Goal: Task Accomplishment & Management: Manage account settings

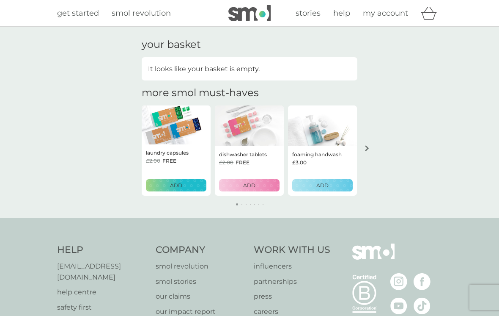
click at [379, 14] on span "my account" at bounding box center [385, 12] width 45 height 9
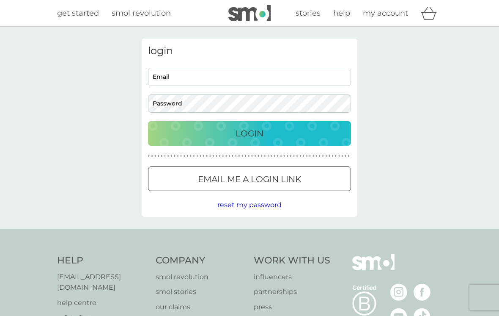
click at [162, 76] on input "Email" at bounding box center [249, 77] width 203 height 18
type input "[EMAIL_ADDRESS][DOMAIN_NAME]"
click at [250, 133] on button "Login" at bounding box center [249, 133] width 203 height 25
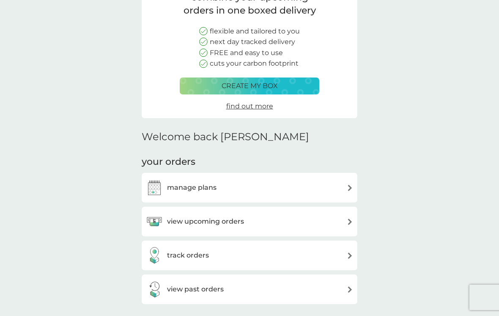
scroll to position [83, 0]
click at [346, 190] on div "manage plans" at bounding box center [249, 187] width 207 height 17
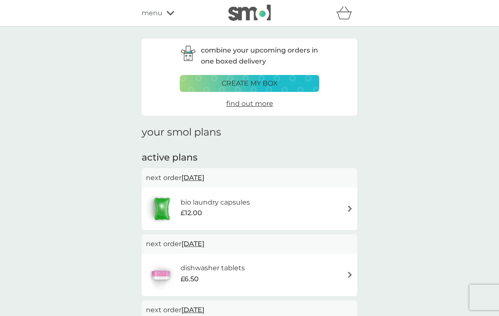
click at [343, 209] on div "bio laundry capsules £12.00" at bounding box center [249, 209] width 207 height 30
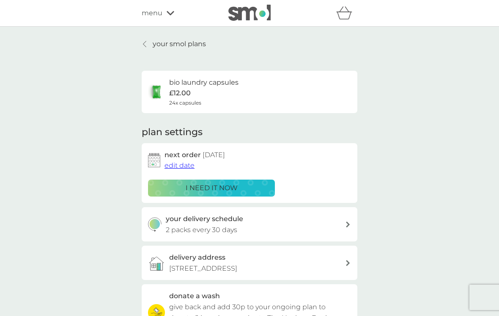
click at [345, 225] on div "your delivery schedule 2 packs every 30 days" at bounding box center [256, 224] width 180 height 22
select select "28"
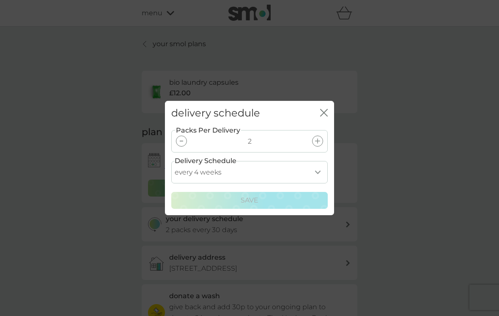
click at [181, 146] on div at bounding box center [181, 140] width 11 height 11
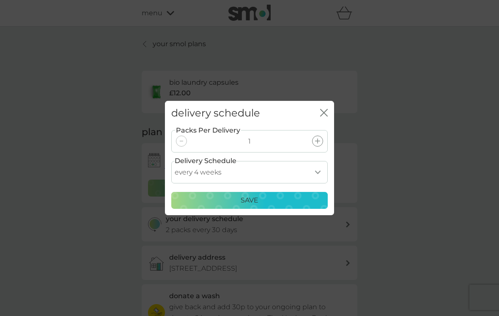
click at [245, 206] on p "Save" at bounding box center [250, 200] width 18 height 11
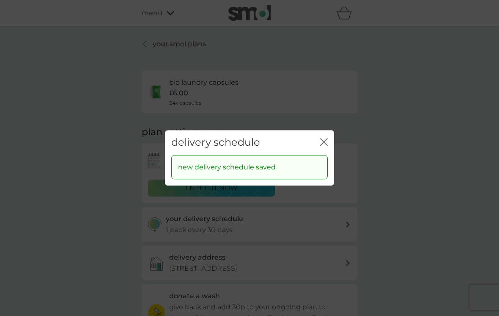
click at [321, 146] on icon "close" at bounding box center [324, 142] width 8 height 8
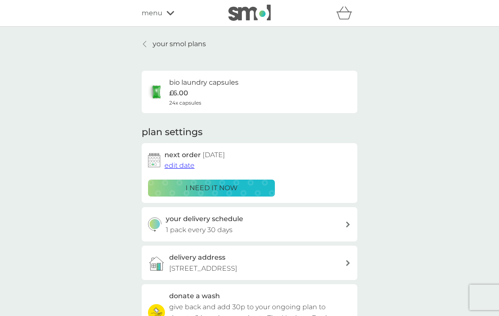
click at [148, 44] on div at bounding box center [145, 44] width 6 height 7
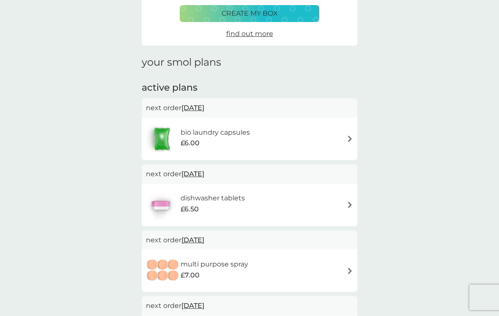
scroll to position [86, 0]
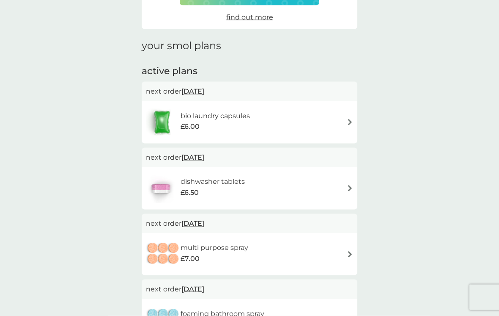
click at [201, 157] on span "31 Oct 2025" at bounding box center [192, 157] width 23 height 16
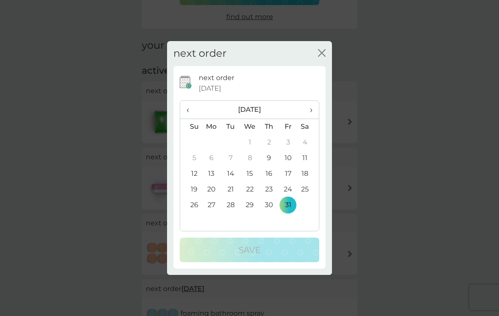
click at [269, 213] on td "30" at bounding box center [269, 205] width 19 height 16
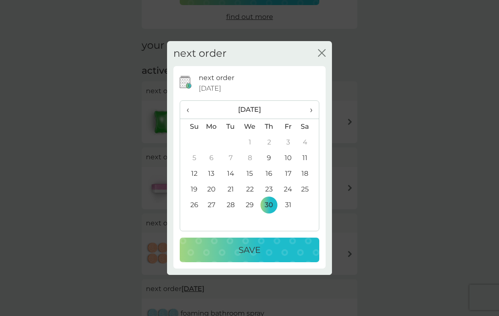
click at [245, 254] on p "Save" at bounding box center [250, 250] width 22 height 14
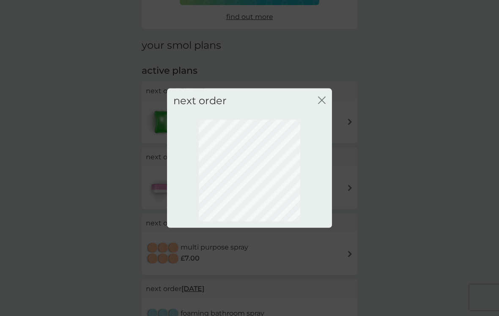
scroll to position [25, 0]
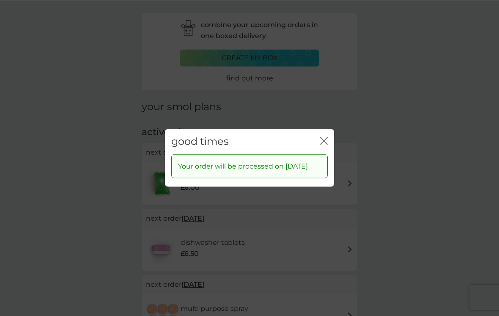
click at [321, 144] on icon "close" at bounding box center [324, 141] width 8 height 8
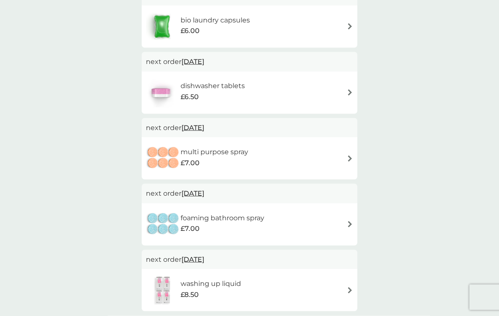
scroll to position [183, 0]
click at [196, 126] on span "31 Oct 2025" at bounding box center [192, 126] width 23 height 16
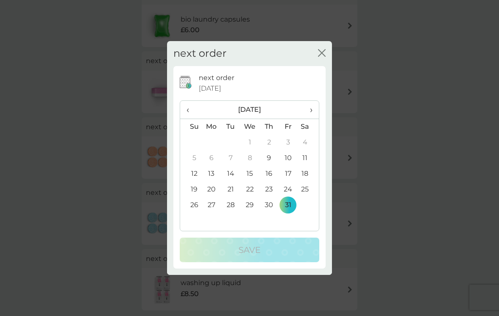
click at [314, 116] on th "›" at bounding box center [308, 110] width 21 height 18
click at [192, 228] on td "30" at bounding box center [191, 221] width 22 height 16
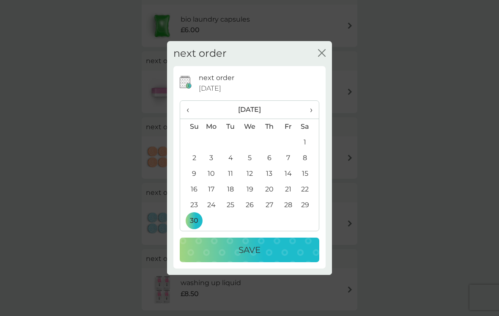
click at [243, 256] on p "Save" at bounding box center [250, 250] width 22 height 14
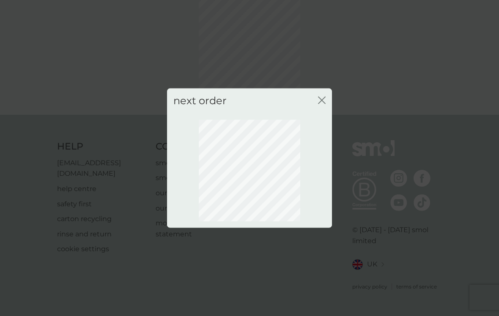
scroll to position [25, 0]
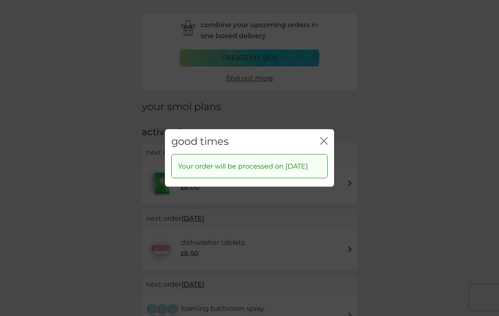
click at [321, 137] on div "good times close" at bounding box center [249, 141] width 169 height 25
click at [324, 145] on icon "close" at bounding box center [324, 141] width 8 height 8
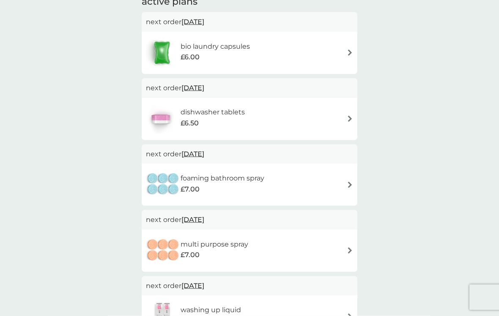
scroll to position [156, 0]
click at [204, 151] on span "31 Oct 2025" at bounding box center [192, 153] width 23 height 16
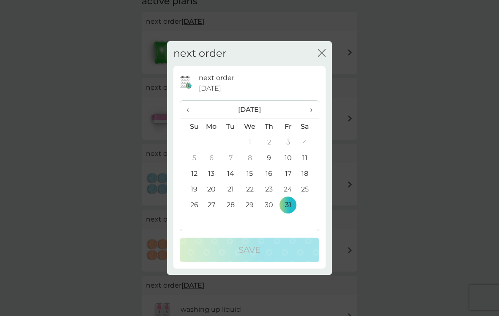
click at [314, 118] on th "›" at bounding box center [308, 110] width 21 height 18
click at [310, 118] on span "›" at bounding box center [308, 110] width 8 height 18
click at [308, 115] on span "›" at bounding box center [308, 110] width 8 height 18
click at [308, 116] on span "›" at bounding box center [308, 110] width 8 height 18
click at [311, 118] on span "›" at bounding box center [308, 110] width 8 height 18
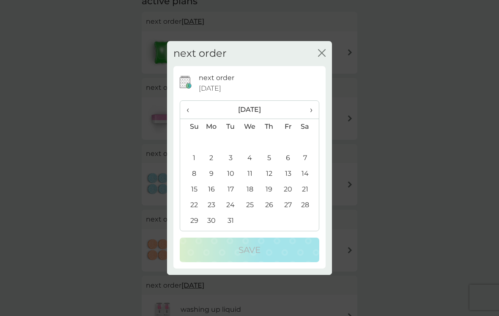
click at [225, 226] on td "31" at bounding box center [230, 221] width 19 height 16
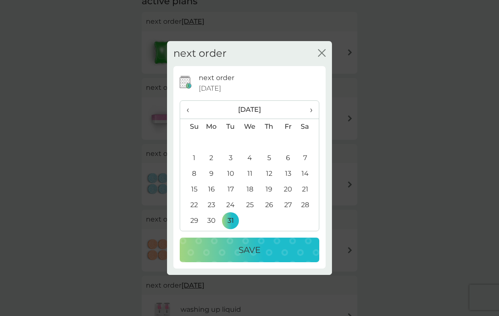
click at [245, 256] on p "Save" at bounding box center [250, 250] width 22 height 14
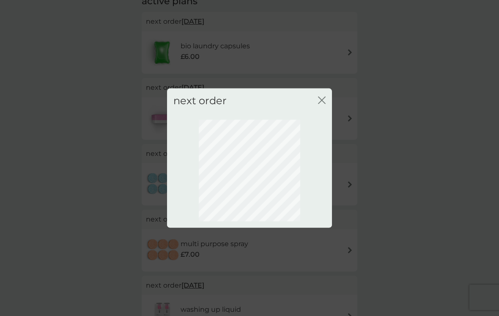
scroll to position [25, 0]
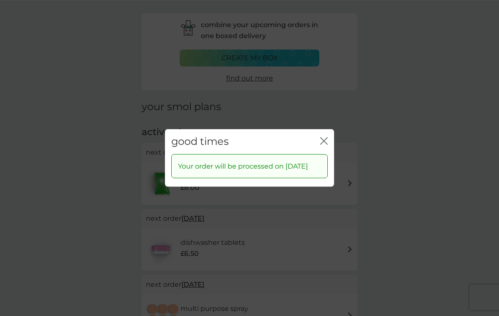
click at [324, 143] on icon "close" at bounding box center [325, 140] width 3 height 7
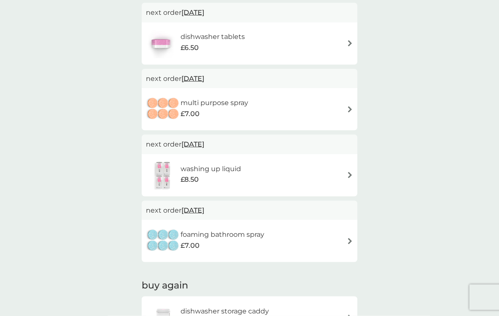
scroll to position [215, 0]
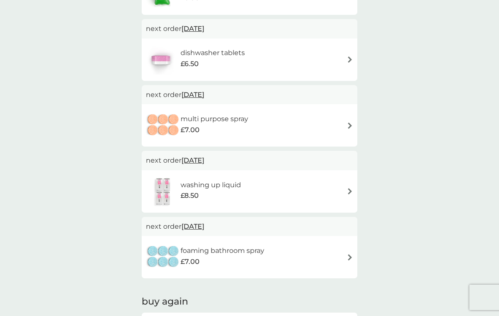
click at [195, 155] on span "2 Jan 2026" at bounding box center [192, 160] width 23 height 16
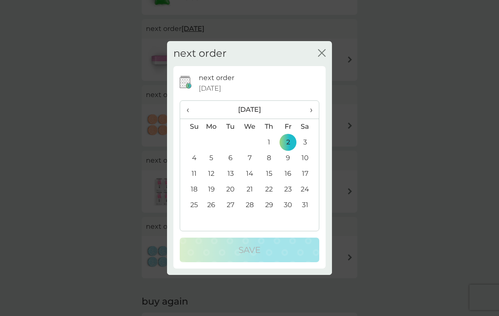
click at [308, 114] on span "›" at bounding box center [308, 110] width 8 height 18
click at [309, 118] on span "›" at bounding box center [308, 110] width 8 height 18
click at [228, 225] on td "31" at bounding box center [230, 221] width 19 height 16
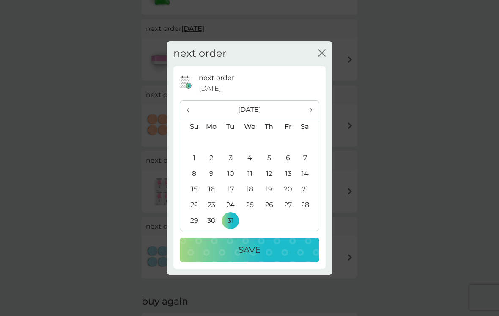
click at [242, 254] on p "Save" at bounding box center [250, 250] width 22 height 14
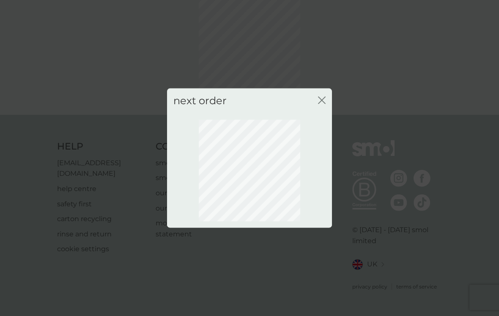
scroll to position [25, 0]
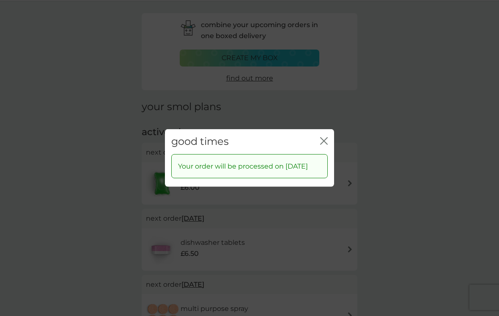
click at [327, 144] on icon "close" at bounding box center [324, 141] width 8 height 8
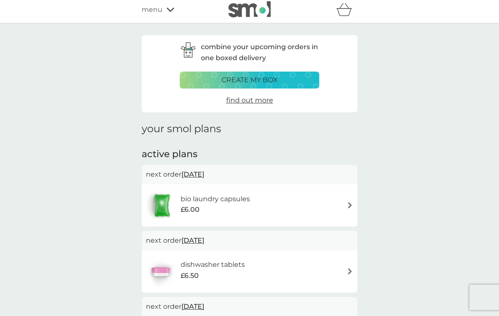
scroll to position [0, 0]
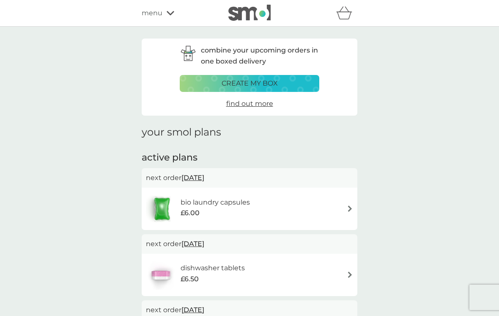
click at [168, 15] on icon at bounding box center [171, 13] width 8 height 5
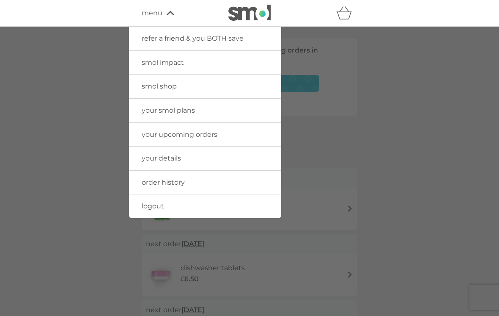
click at [156, 206] on span "logout" at bounding box center [153, 206] width 22 height 8
